Goal: Task Accomplishment & Management: Manage account settings

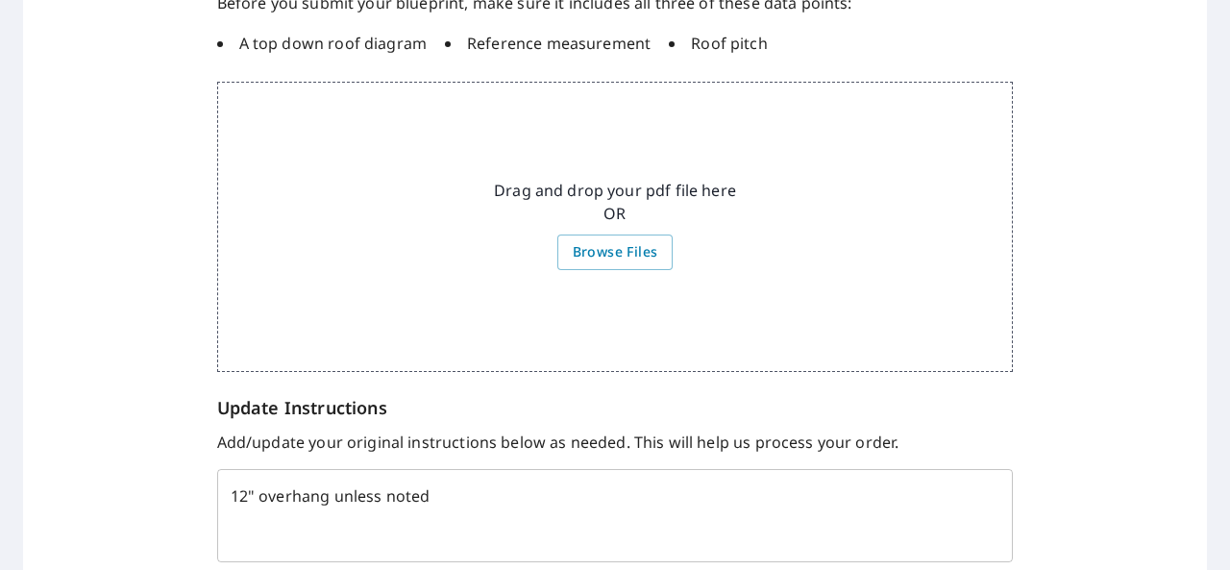
scroll to position [544, 0]
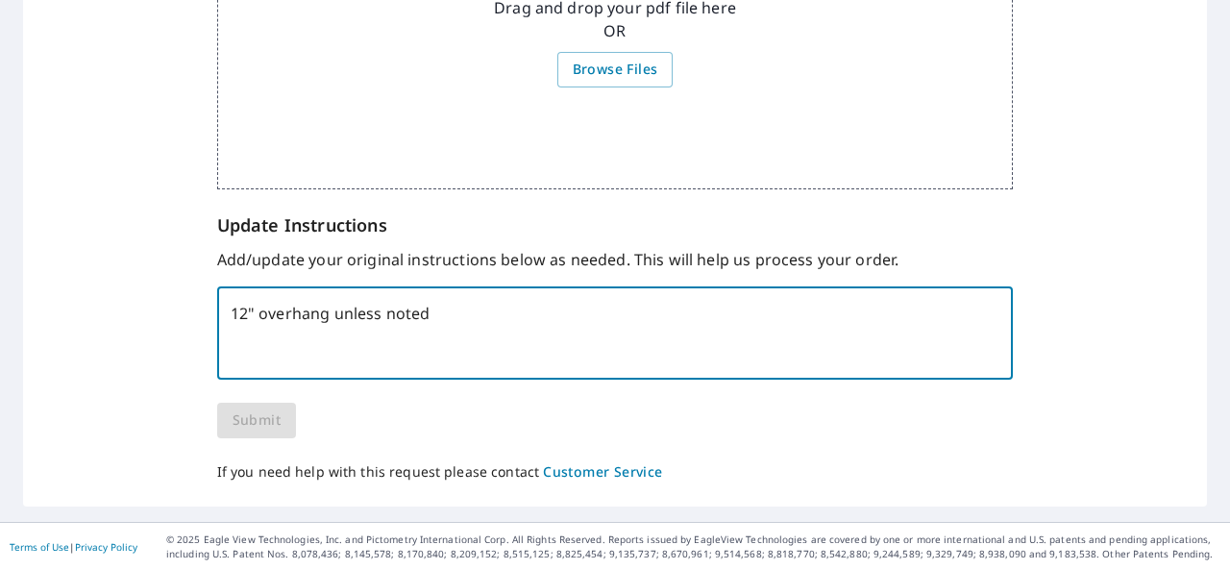
click at [564, 343] on textarea "12" overhang unless noted" at bounding box center [616, 334] width 770 height 58
type textarea "12" overhang unless noted."
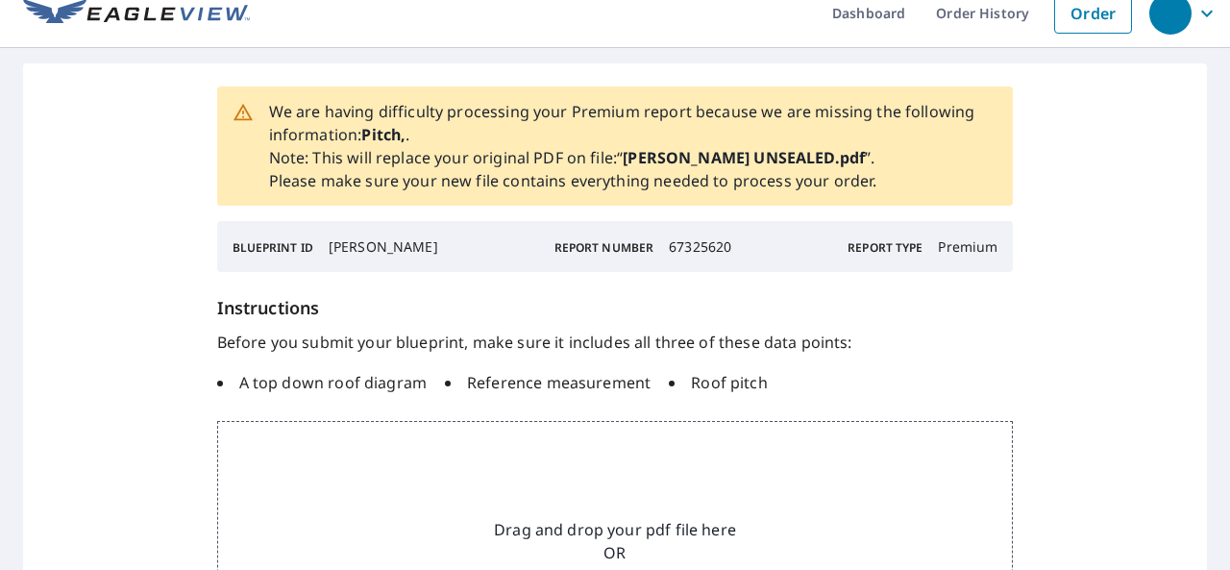
scroll to position [0, 0]
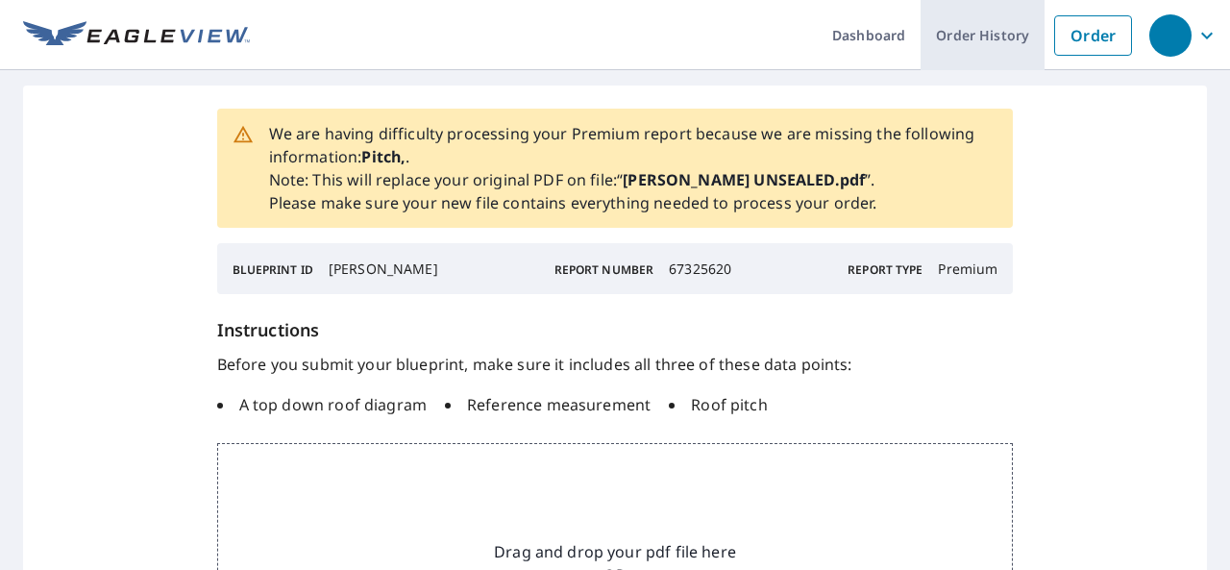
click at [968, 36] on link "Order History" at bounding box center [982, 35] width 124 height 70
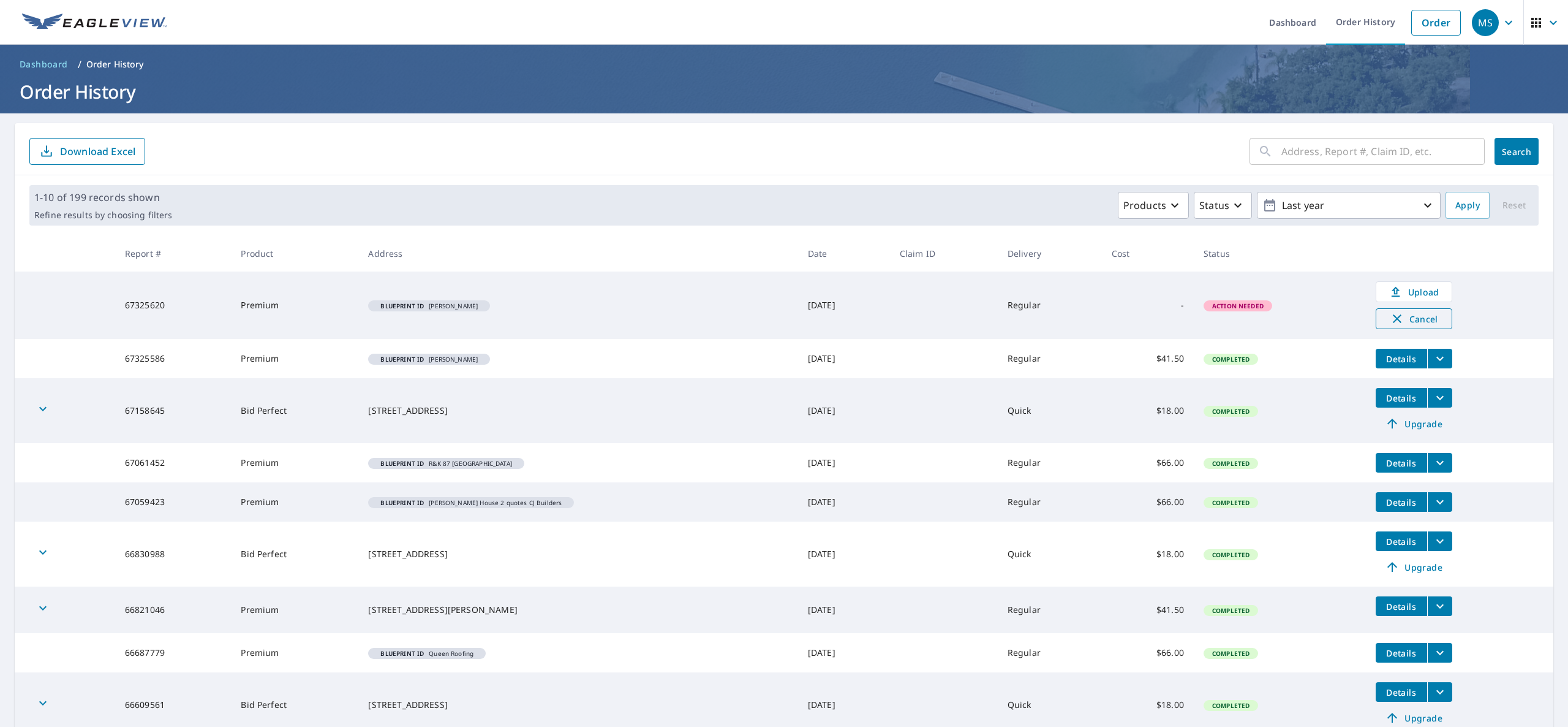
click at [783, 321] on span "Cancel" at bounding box center [1414, 318] width 51 height 15
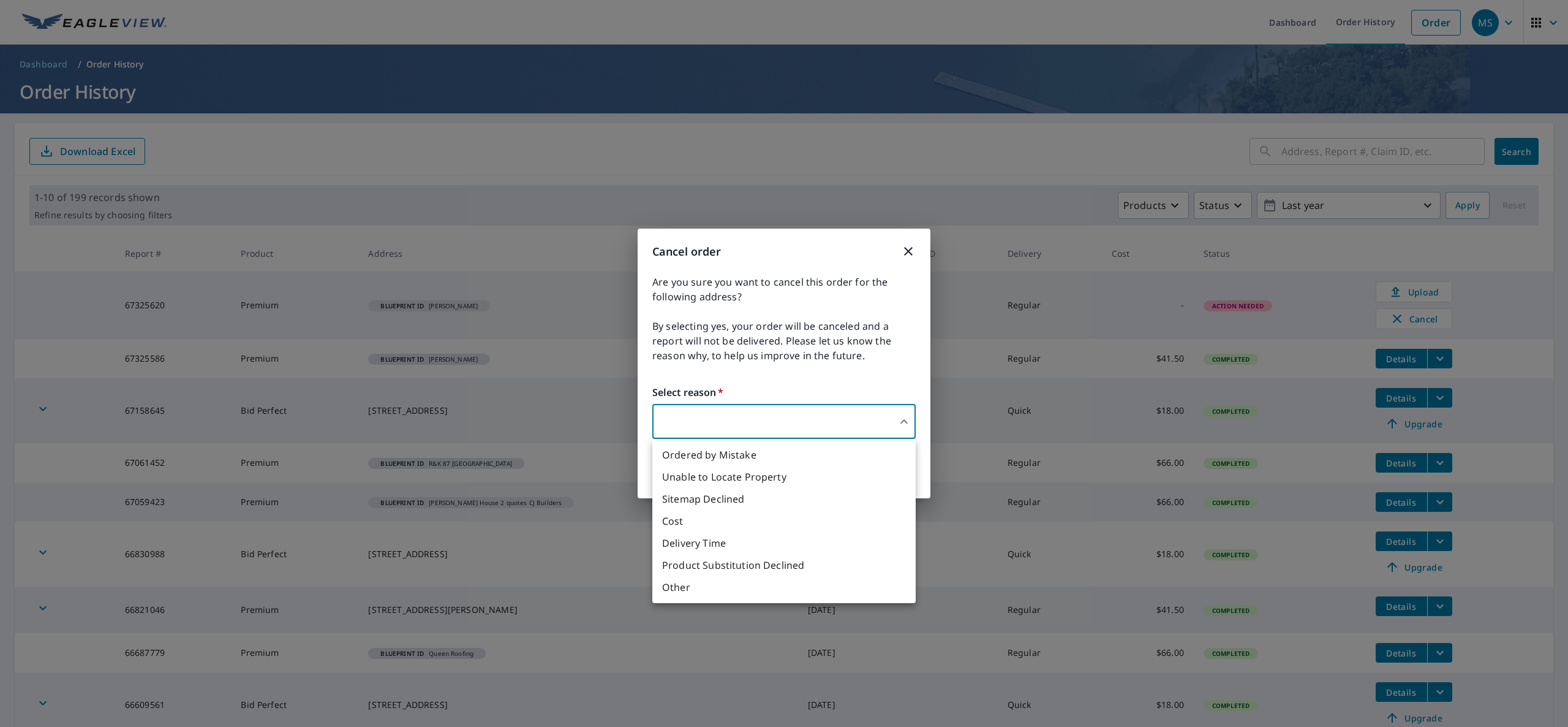
click at [783, 363] on body "MS MS Dashboard Order History Order MS Dashboard / Order History Order History …" at bounding box center [784, 364] width 1568 height 727
click at [783, 363] on li "Ordered by Mistake" at bounding box center [783, 455] width 263 height 22
type input "30"
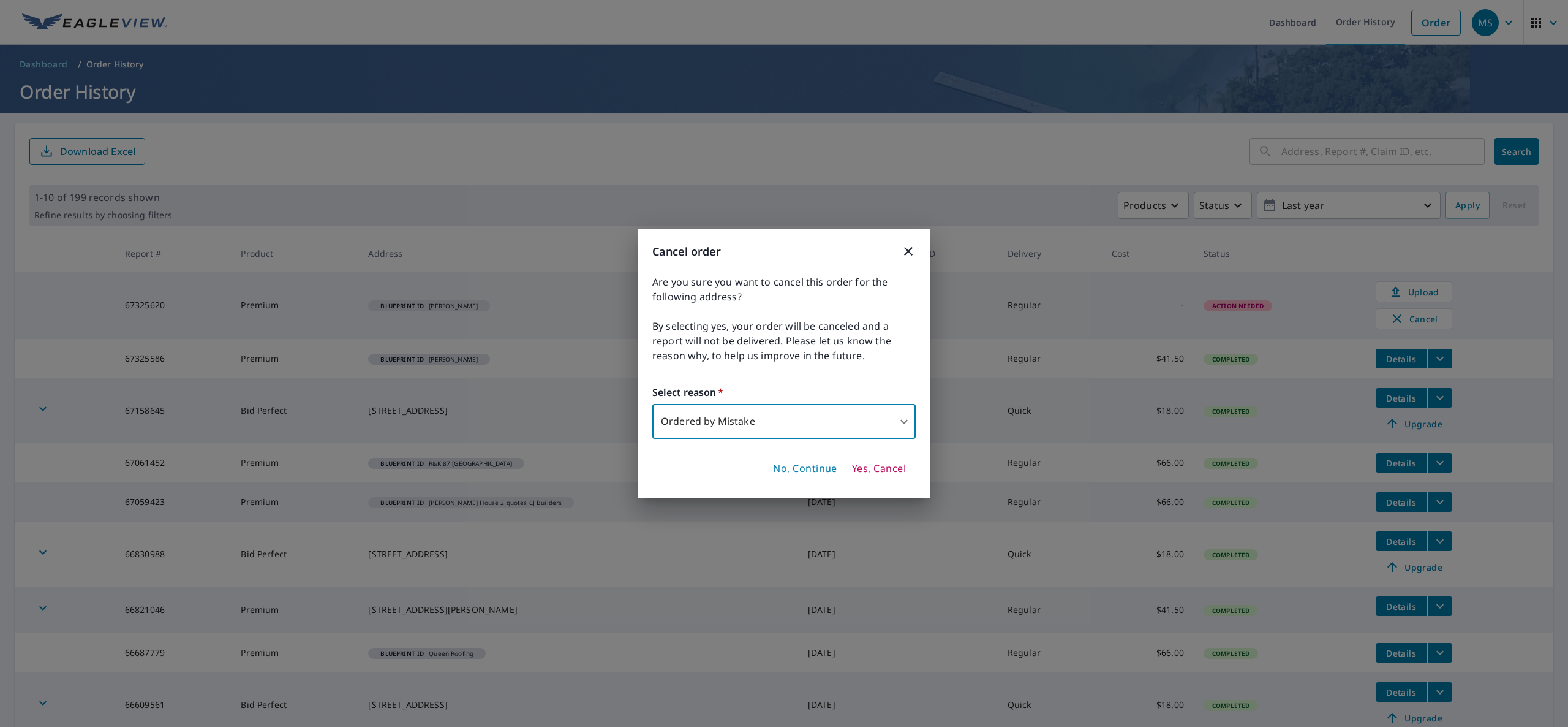
click at [783, 363] on span "Yes, Cancel" at bounding box center [878, 468] width 54 height 13
